Goal: Entertainment & Leisure: Consume media (video, audio)

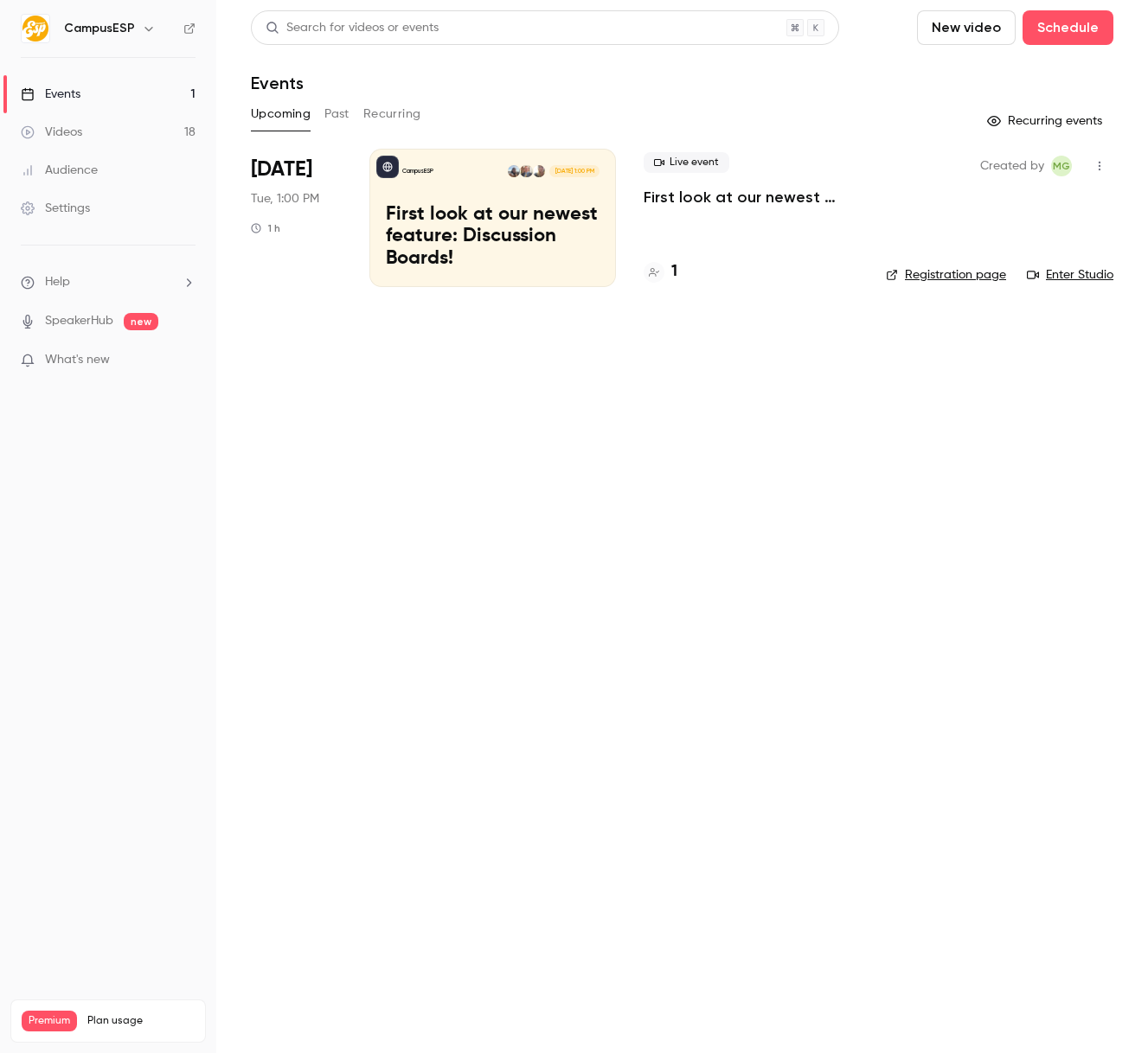
click at [351, 122] on div "Upcoming Past Recurring" at bounding box center [682, 114] width 862 height 28
click at [347, 119] on button "Past" at bounding box center [336, 114] width 25 height 28
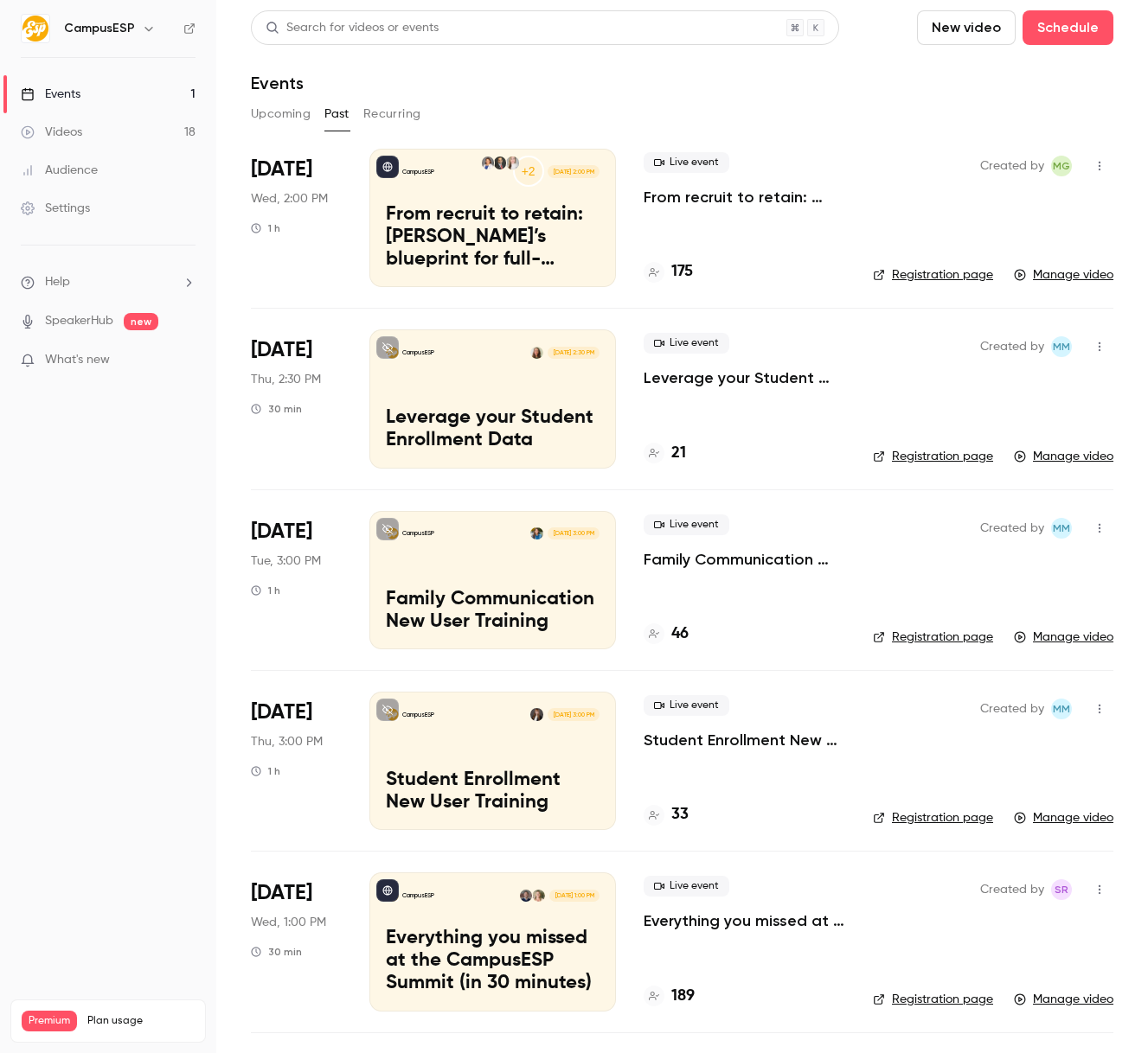
click at [154, 52] on nav "CampusESP Events 1 Videos 18 Audience Settings Help SpeakerHub new What's new P…" at bounding box center [108, 526] width 216 height 1053
click at [137, 38] on div "CampusESP" at bounding box center [117, 28] width 106 height 21
click at [133, 32] on div "CampusESP" at bounding box center [117, 28] width 106 height 21
click at [131, 28] on div "CampusESP" at bounding box center [117, 28] width 106 height 21
click at [147, 28] on icon "button" at bounding box center [148, 28] width 7 height 5
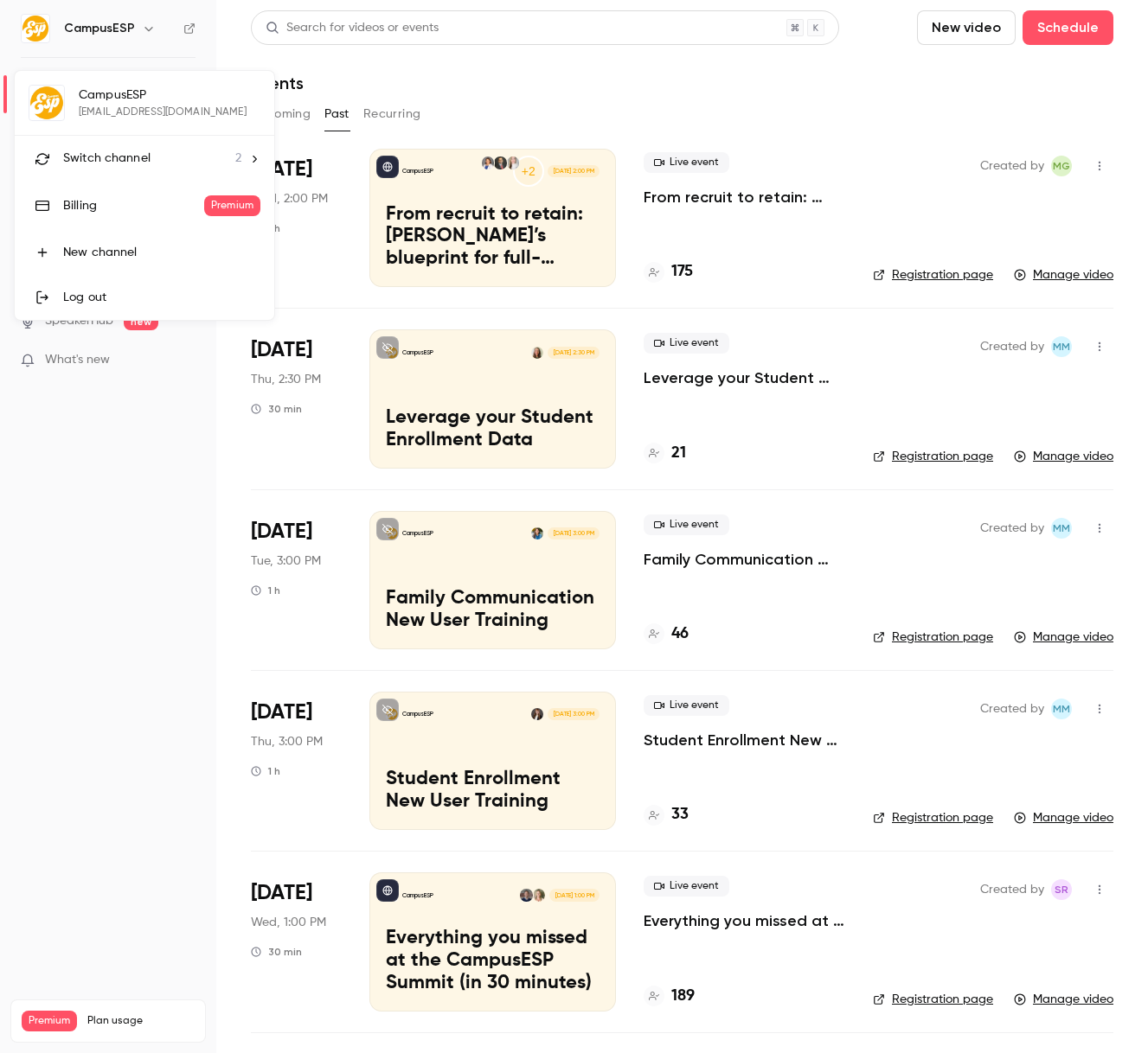
click at [126, 162] on span "Switch channel" at bounding box center [107, 159] width 87 height 18
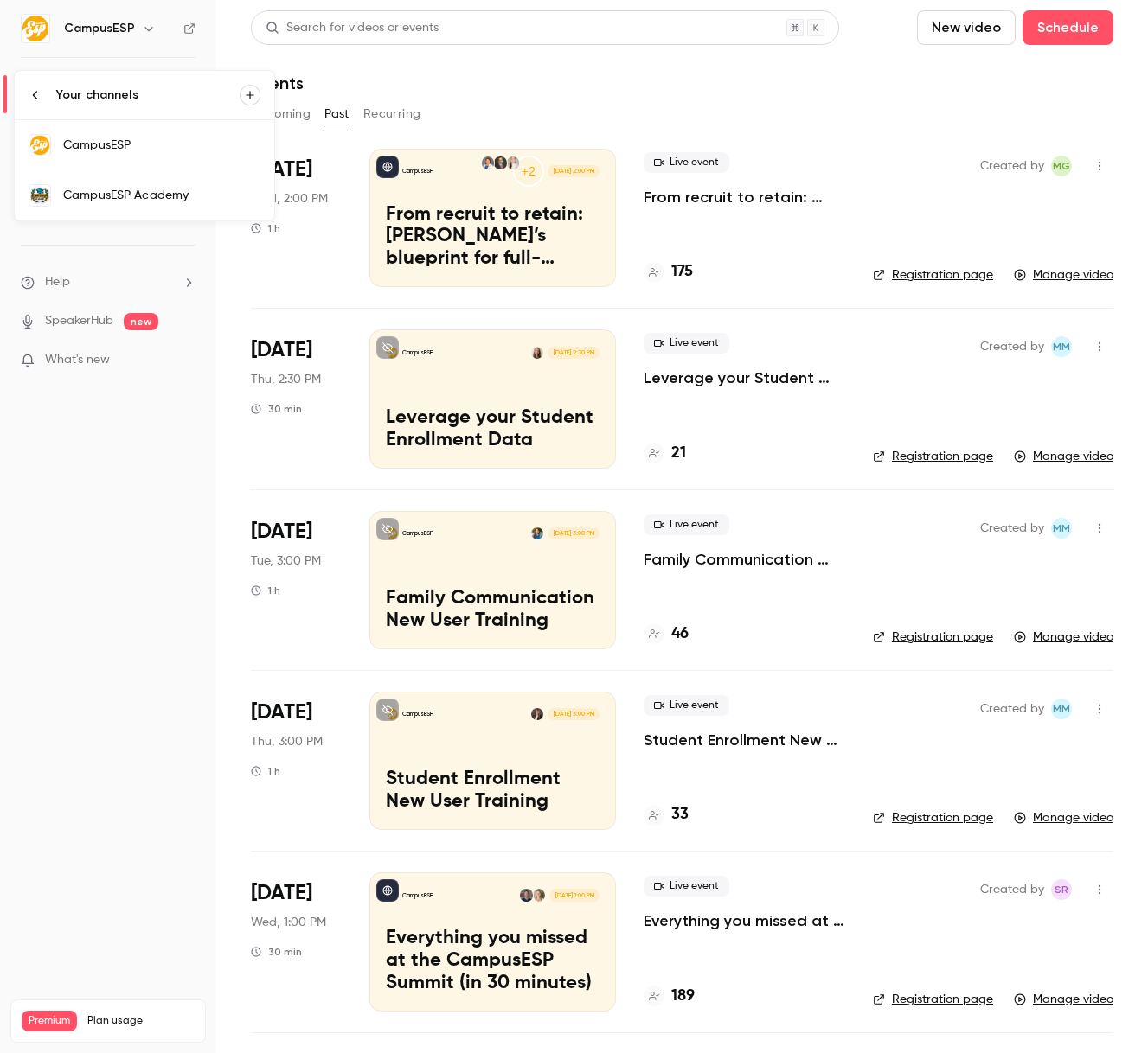
click at [127, 197] on div "CampusESP Academy" at bounding box center [162, 195] width 198 height 17
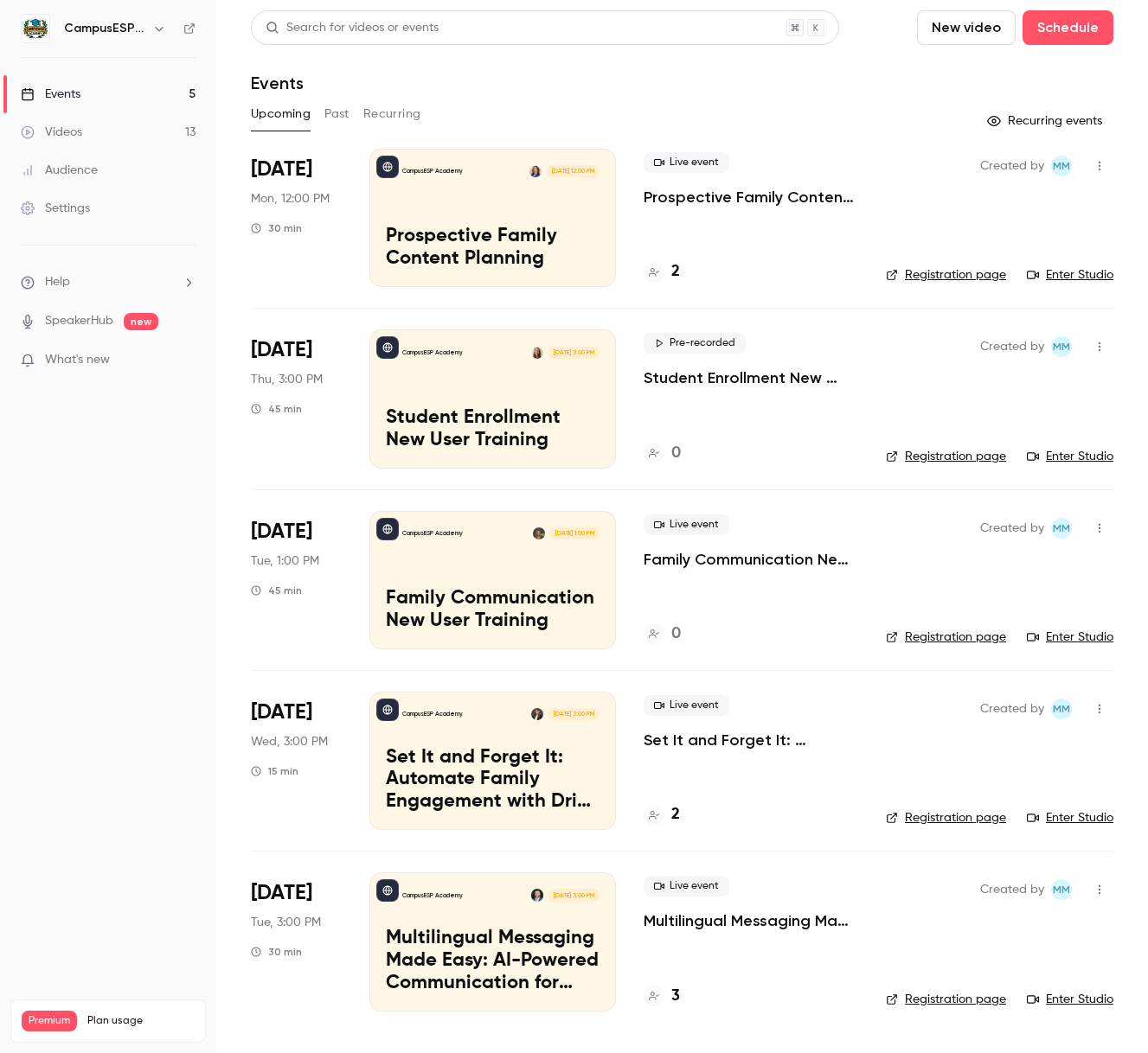
click at [335, 107] on button "Past" at bounding box center [336, 114] width 25 height 28
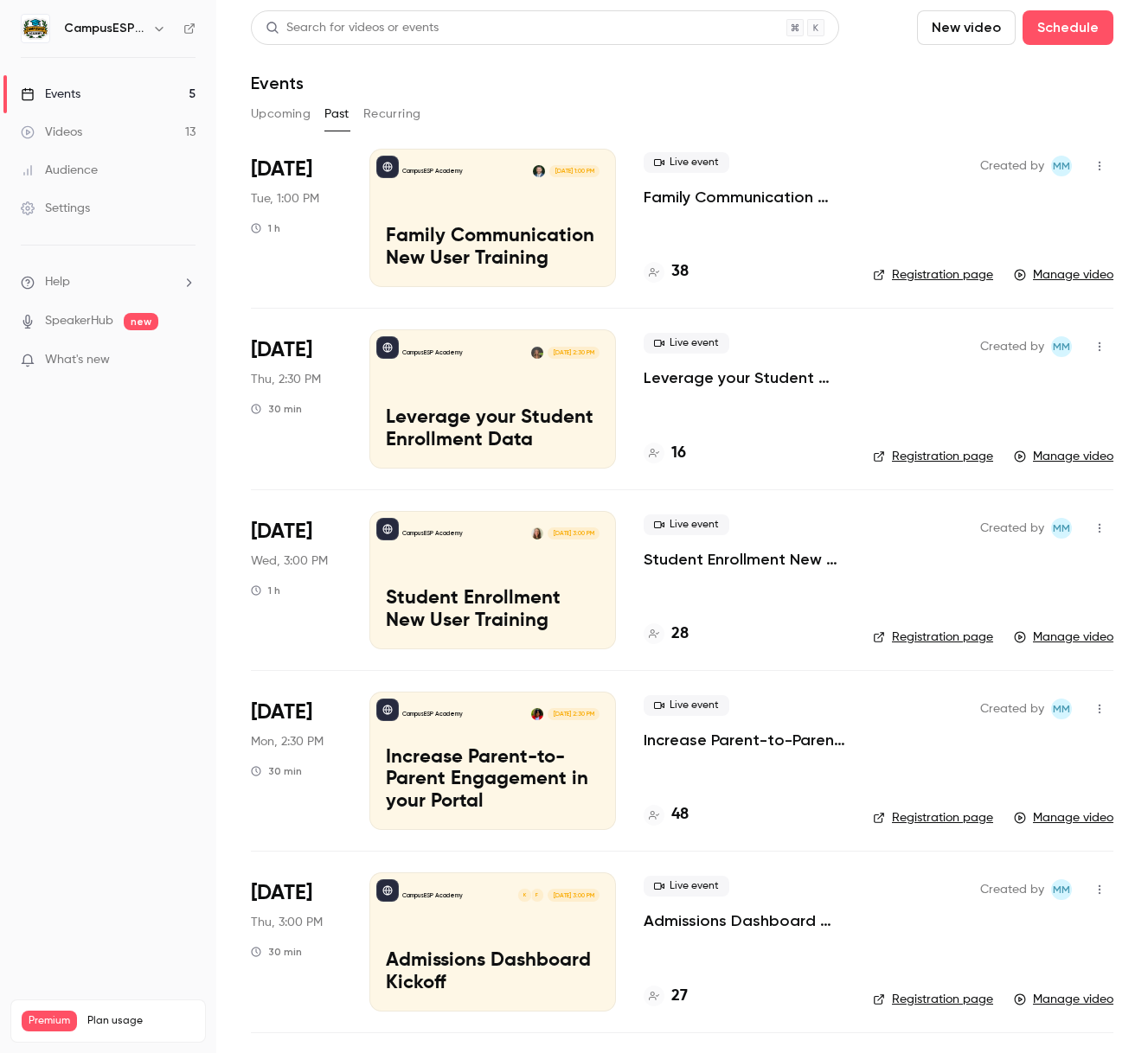
click at [471, 222] on div "CampusESP Academy [DATE] 1:00 PM Family Communication New User Training" at bounding box center [493, 218] width 246 height 139
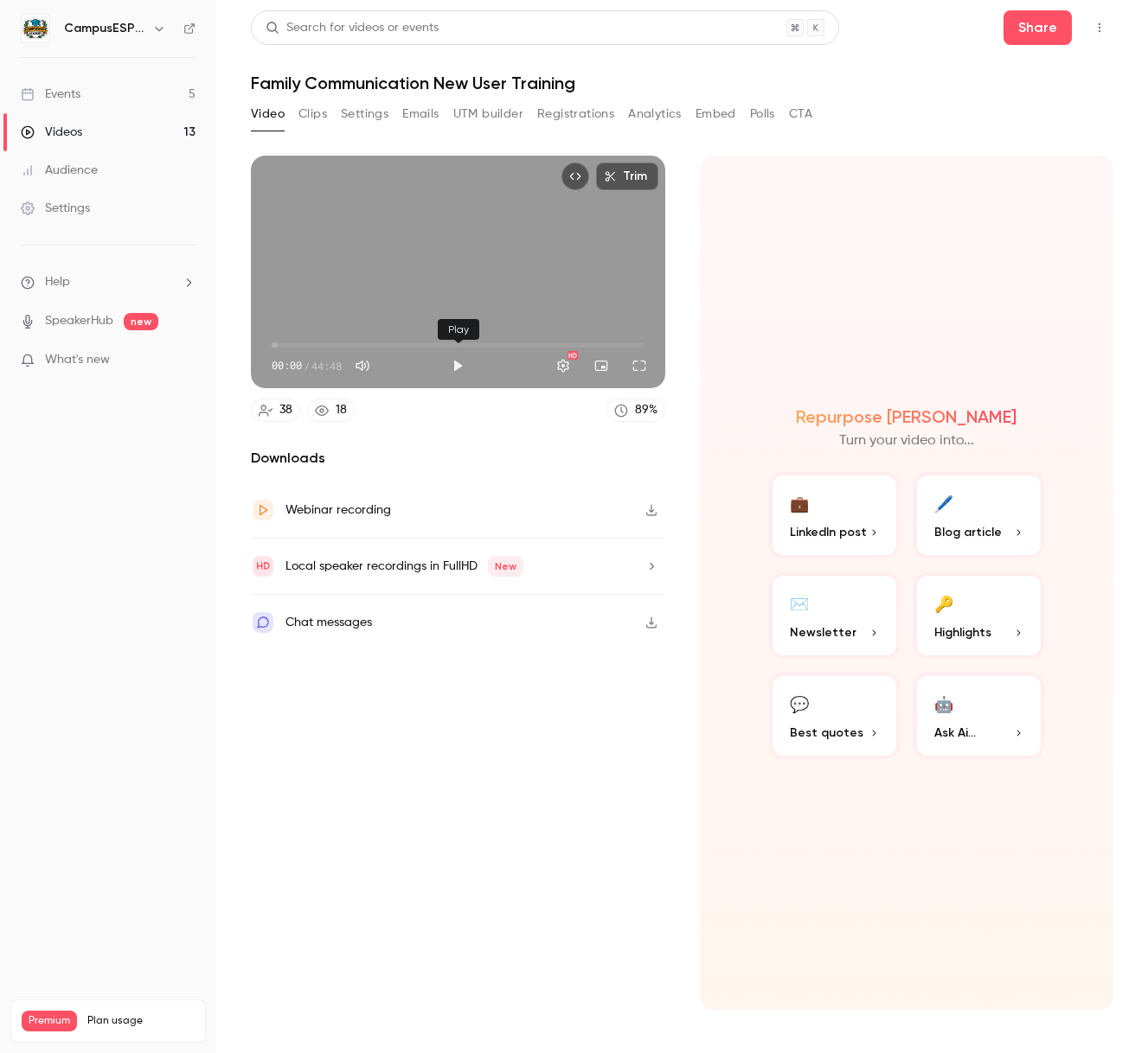
click at [460, 376] on button "Play" at bounding box center [458, 366] width 35 height 35
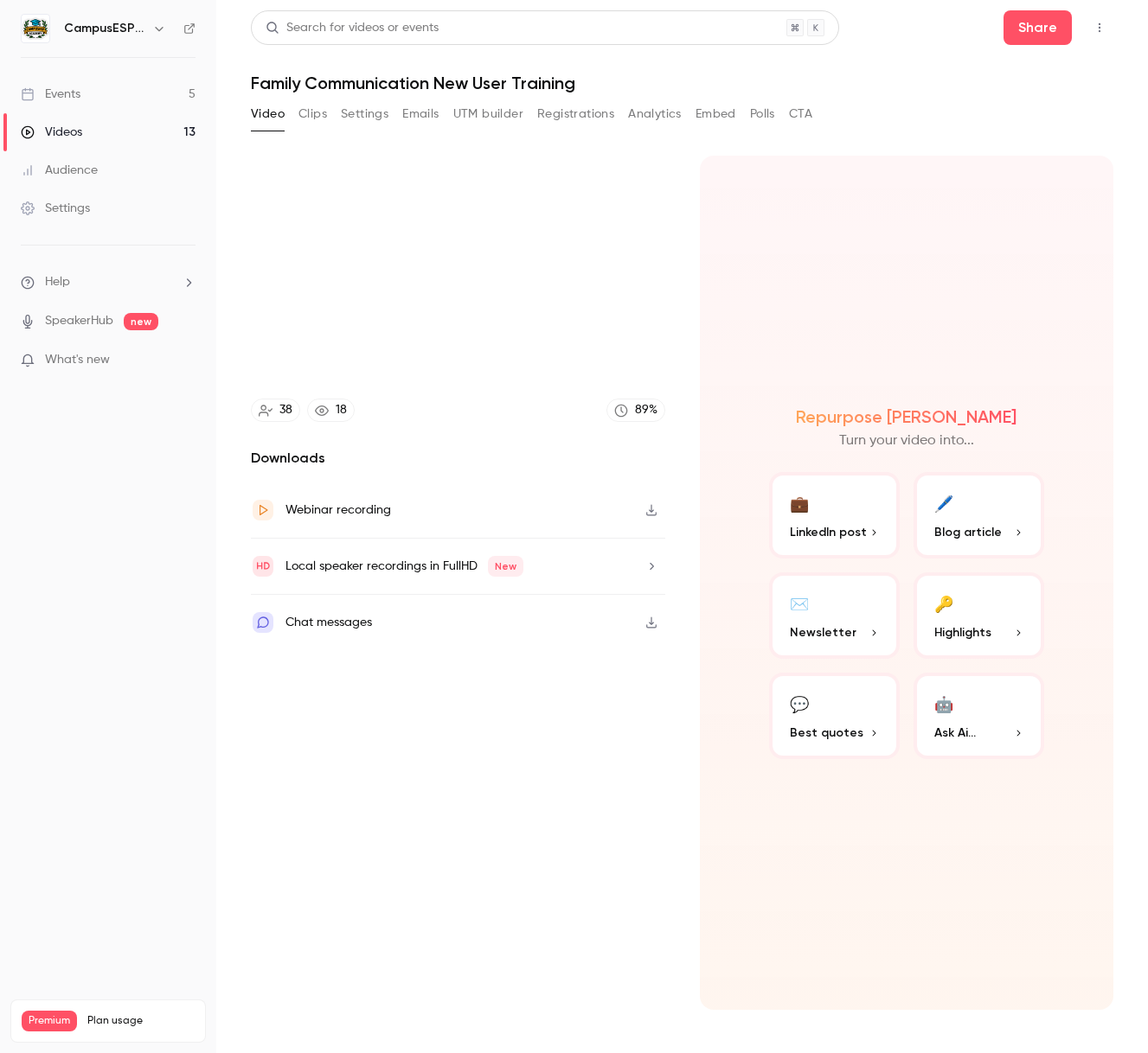
click at [682, 301] on section "Trim 00:04 00:04 / 44:48 HD 38 18 89 % Downloads Webinar recording Local speake…" at bounding box center [682, 583] width 862 height 855
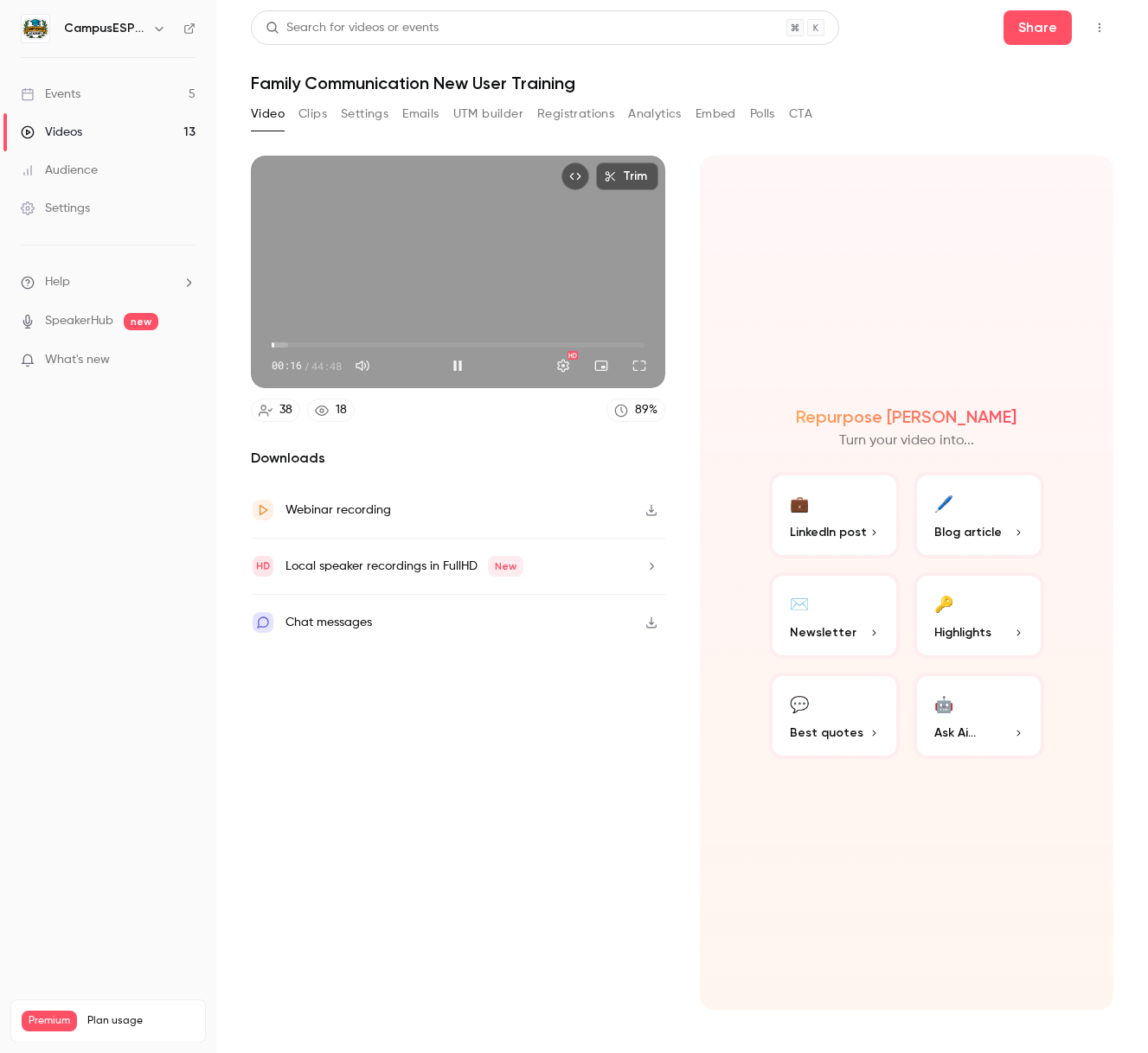
type input "****"
click at [368, 366] on button "Mute" at bounding box center [363, 366] width 35 height 35
type input "*"
type input "****"
click at [368, 366] on button "Unmute" at bounding box center [363, 366] width 35 height 35
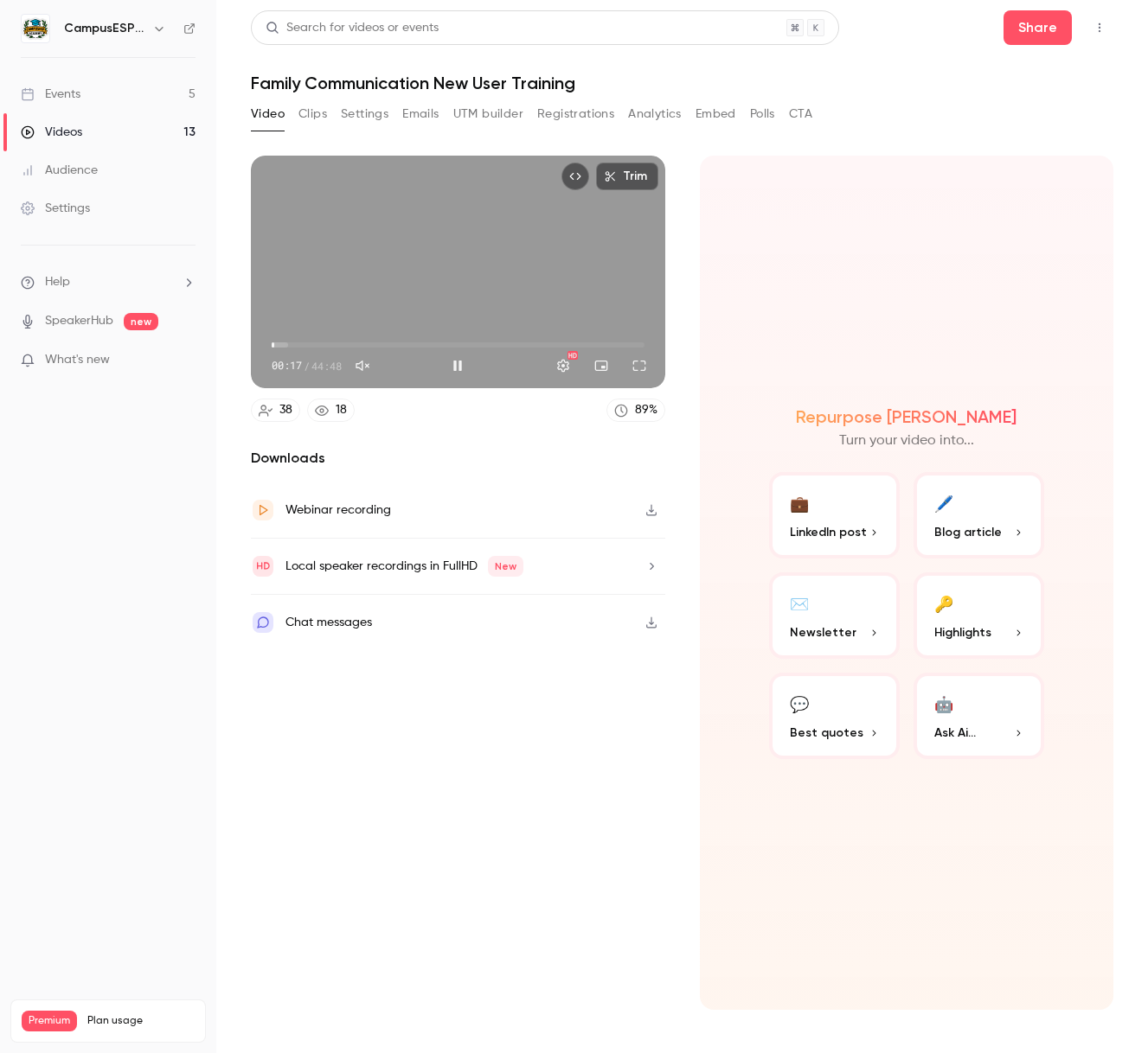
type input "***"
click at [458, 361] on button "Pause" at bounding box center [458, 366] width 35 height 35
type input "*****"
